Goal: Submit feedback/report problem

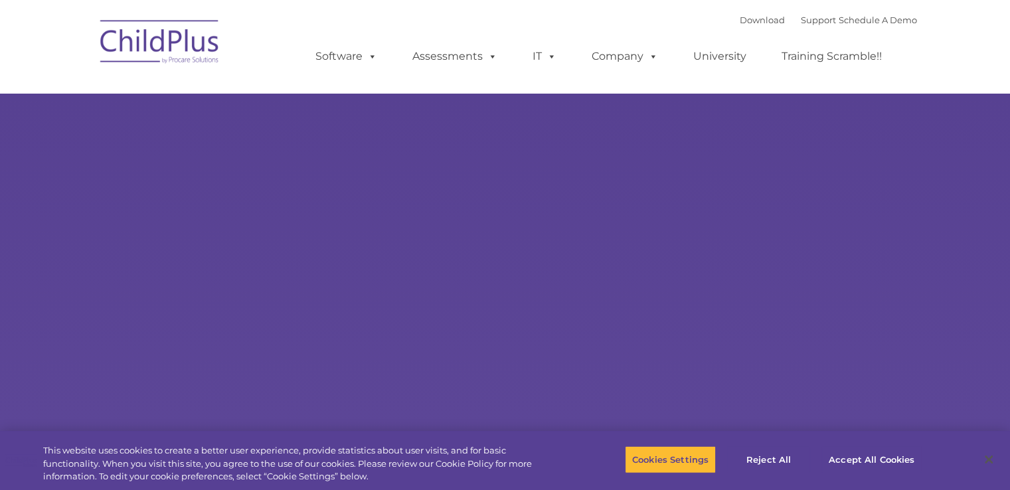
select select "MEDIUM"
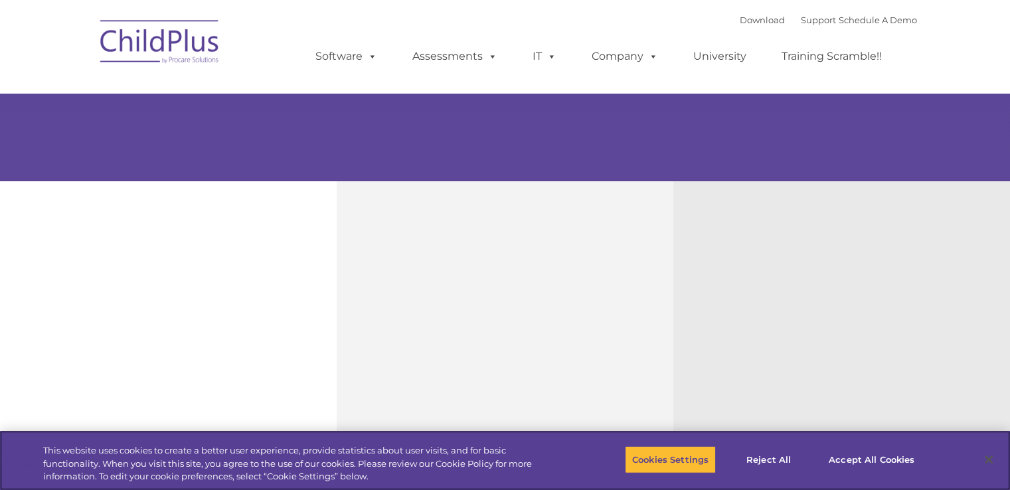
scroll to position [335, 0]
